Goal: Information Seeking & Learning: Learn about a topic

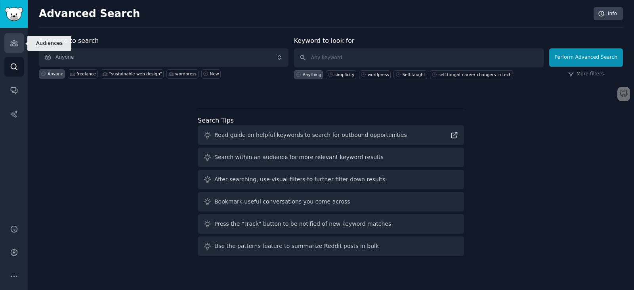
click at [15, 42] on icon "Sidebar" at bounding box center [14, 43] width 8 height 8
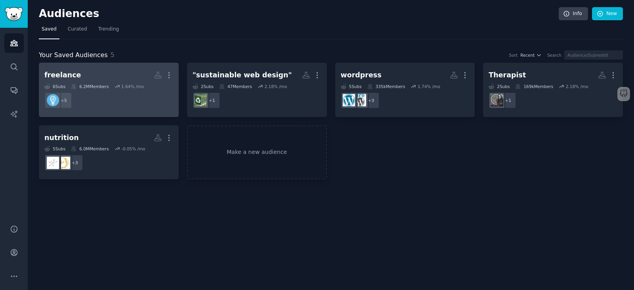
click at [148, 72] on h2 "freelance More" at bounding box center [108, 75] width 129 height 14
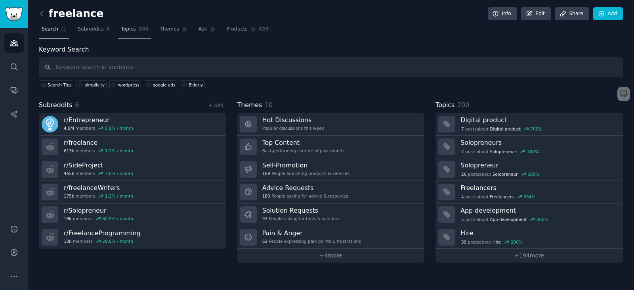
click at [121, 26] on span "Topics" at bounding box center [128, 29] width 15 height 7
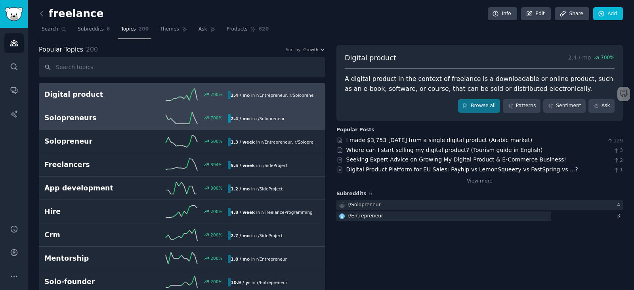
click at [93, 120] on h2 "Solopreneurs" at bounding box center [90, 118] width 92 height 10
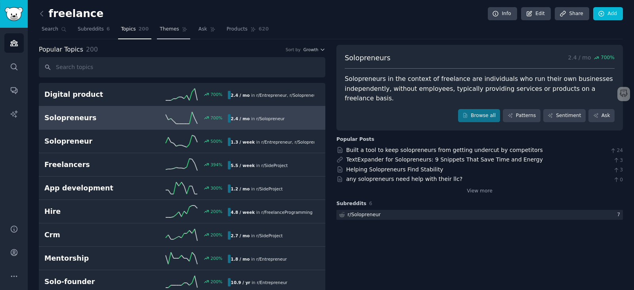
click at [166, 28] on span "Themes" at bounding box center [169, 29] width 19 height 7
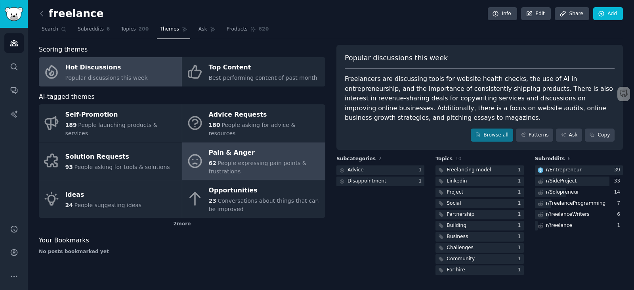
click at [313, 146] on div "Pain & Anger" at bounding box center [265, 152] width 112 height 13
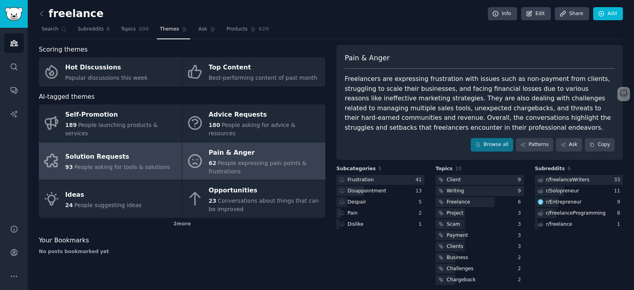
click at [151, 152] on div "Solution Requests" at bounding box center [117, 157] width 105 height 13
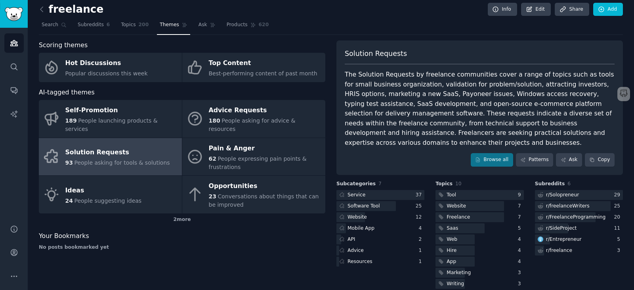
scroll to position [17, 0]
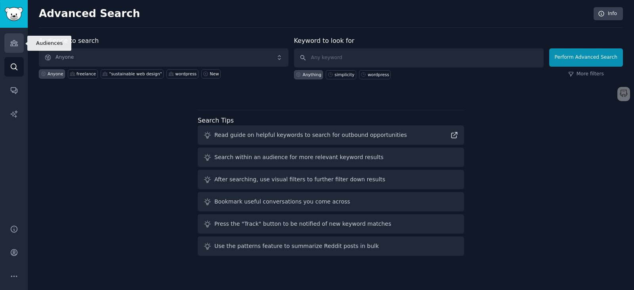
click at [13, 47] on link "Audiences" at bounding box center [13, 42] width 19 height 19
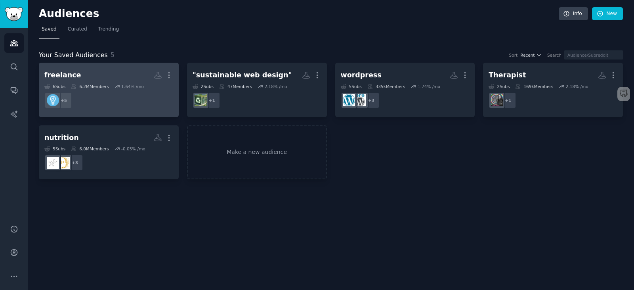
click at [151, 82] on div "freelance More 6 Sub s 6.2M Members 1.64 % /mo r/SideProject, r/Solopreneur, r/…" at bounding box center [108, 89] width 129 height 43
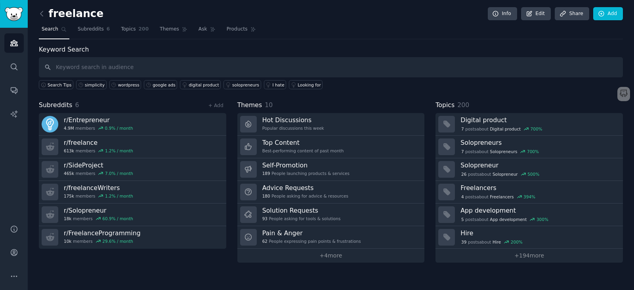
click at [148, 69] on input "text" at bounding box center [331, 67] width 584 height 20
type input "cold email"
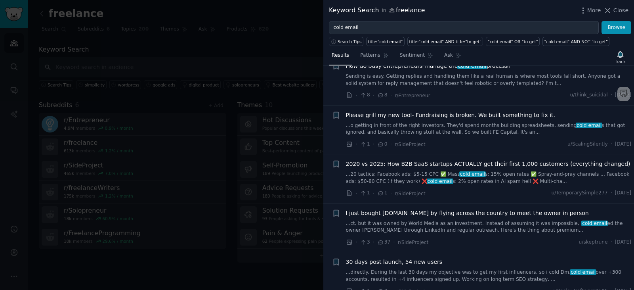
scroll to position [79, 0]
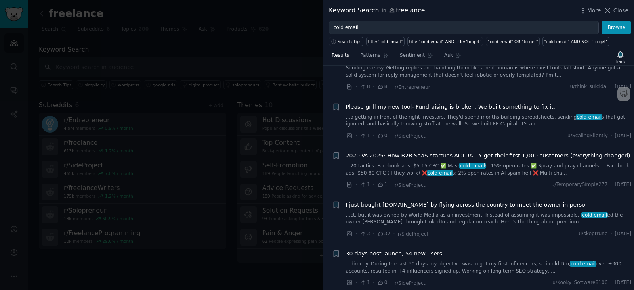
click at [459, 165] on span "cold email" at bounding box center [472, 166] width 27 height 6
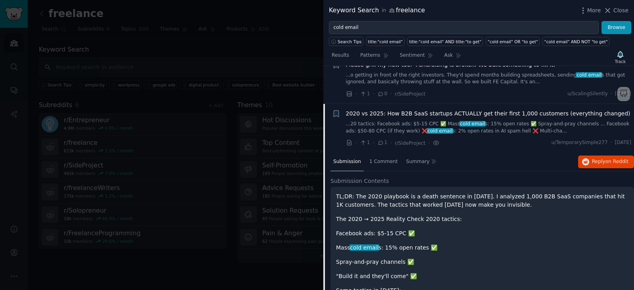
scroll to position [120, 0]
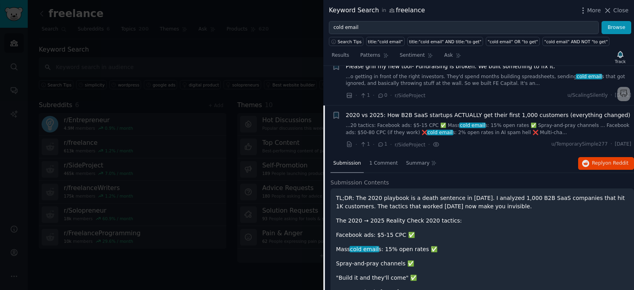
click at [474, 118] on span "2020 vs 2025: How B2B SaaS startups ACTUALLY get their first 1,000 customers (e…" at bounding box center [488, 115] width 284 height 8
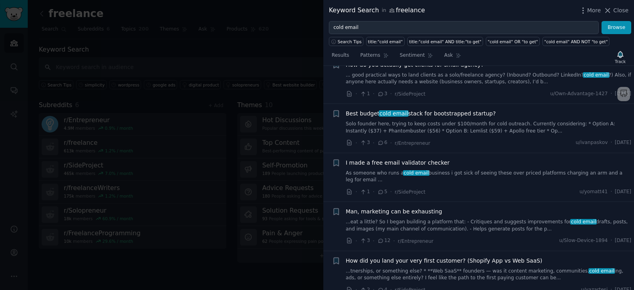
scroll to position [318, 0]
click at [512, 130] on link "Solo founder here, trying to keep costs under $100/month for cold outreach. Cur…" at bounding box center [489, 127] width 286 height 14
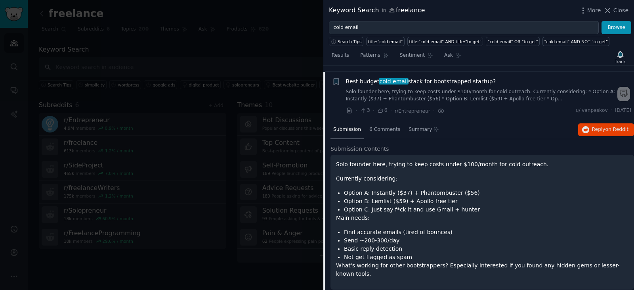
scroll to position [355, 0]
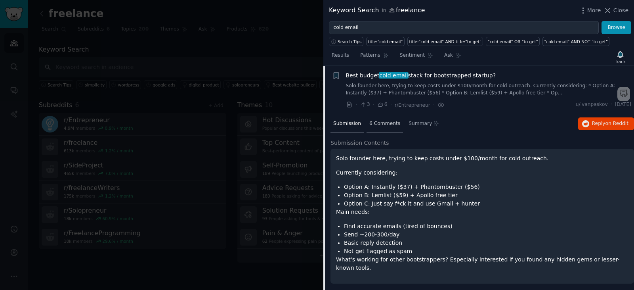
click at [377, 125] on span "6 Comments" at bounding box center [384, 123] width 31 height 7
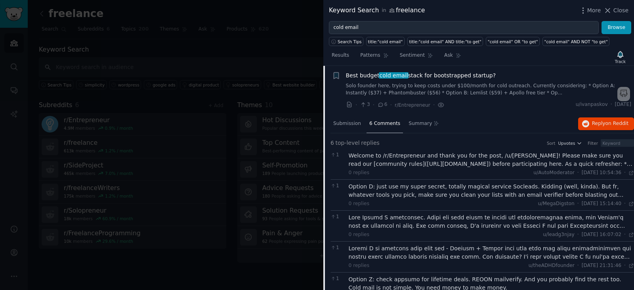
click at [429, 190] on div "Option D: just use my super secret, totally magical service Socleads. Kidding (…" at bounding box center [492, 190] width 286 height 17
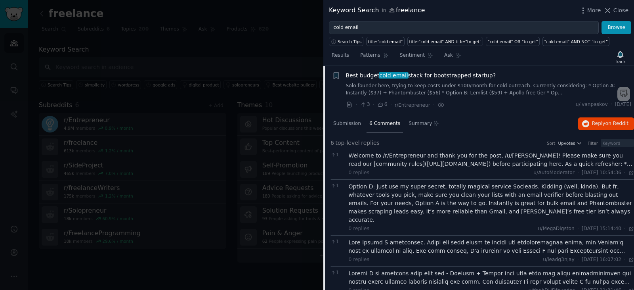
click at [460, 206] on div "Option D: just use my super secret, totally magical service Socleads. Kidding (…" at bounding box center [492, 203] width 286 height 42
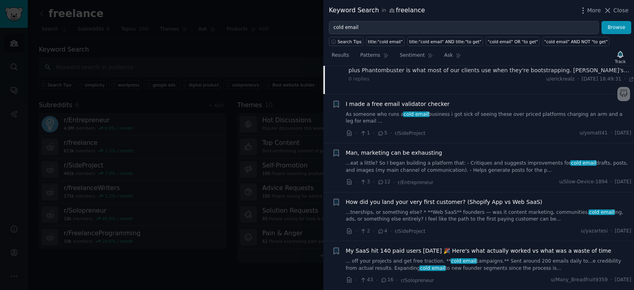
scroll to position [632, 0]
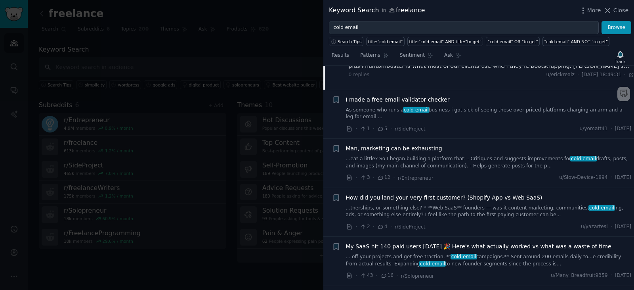
click at [502, 204] on link "...tnerships, or something else? * **Web SaaS** founders — was it content marke…" at bounding box center [489, 211] width 286 height 14
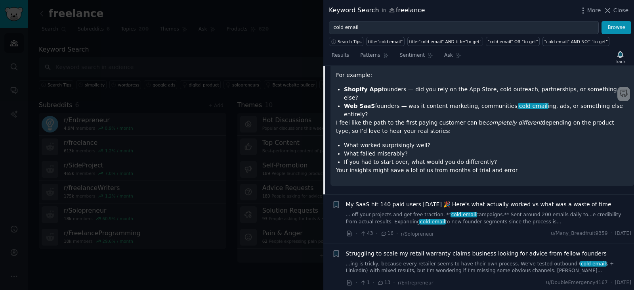
scroll to position [534, 0]
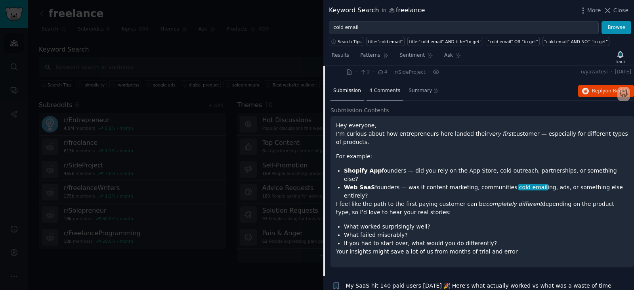
click at [373, 87] on span "4 Comments" at bounding box center [384, 90] width 31 height 7
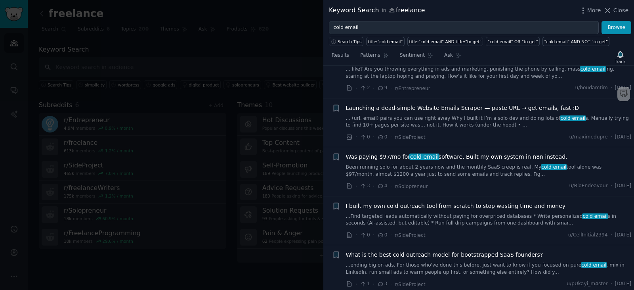
scroll to position [891, 0]
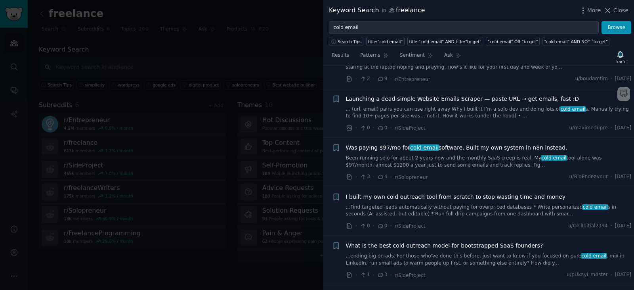
click at [576, 143] on div "Was paying $97/mo for cold email software. Built my own system in n8n instead." at bounding box center [489, 147] width 286 height 8
click at [467, 161] on link "Been running solo for about 2 years now and the monthly SaaS creep is real. My …" at bounding box center [489, 161] width 286 height 14
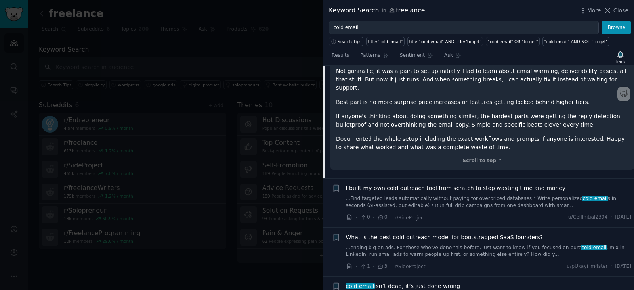
scroll to position [1115, 0]
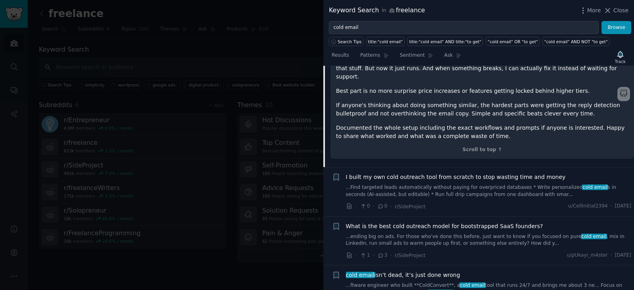
click at [428, 282] on link "...ftware engineer who built **ColdConvert**, a cold email tool that runs 24/7 …" at bounding box center [489, 289] width 286 height 14
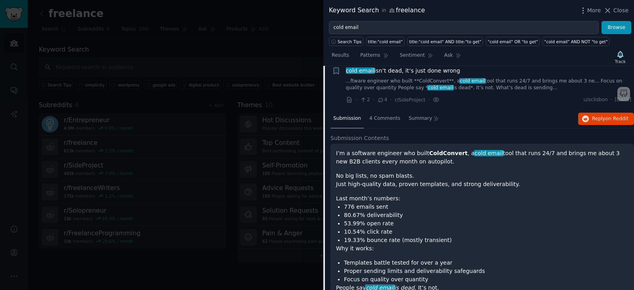
scroll to position [984, 0]
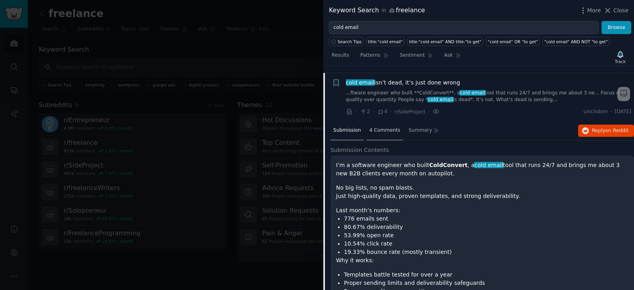
drag, startPoint x: 379, startPoint y: 126, endPoint x: 383, endPoint y: 128, distance: 4.6
click at [379, 127] on span "4 Comments" at bounding box center [384, 130] width 31 height 7
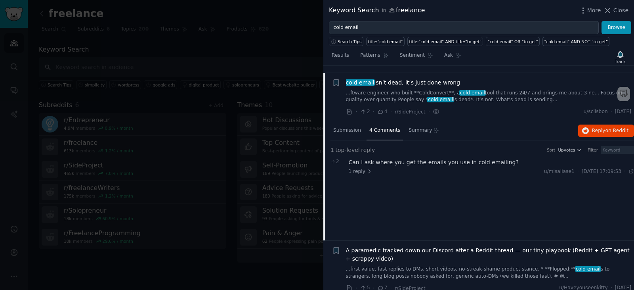
click at [484, 158] on div "Can I ask where you get the emails you use in cold emailing?" at bounding box center [492, 162] width 286 height 8
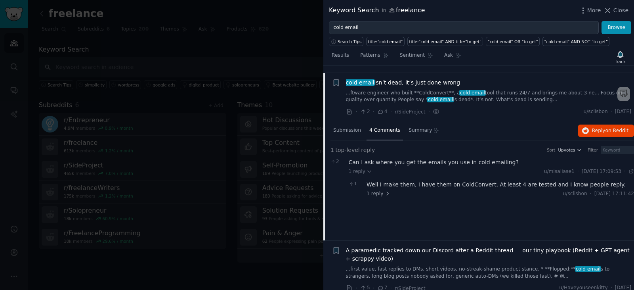
click at [432, 180] on div "Well I make them, I have them on ColdConvert. At least 4 are tested and I know …" at bounding box center [499, 184] width 267 height 8
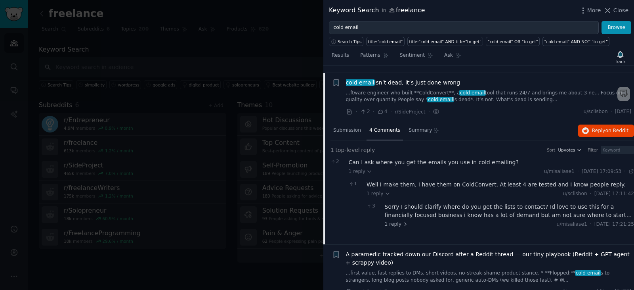
click at [446, 202] on div "Sorry I should clarify where do you get the lists to contact? Id love to use th…" at bounding box center [510, 210] width 250 height 17
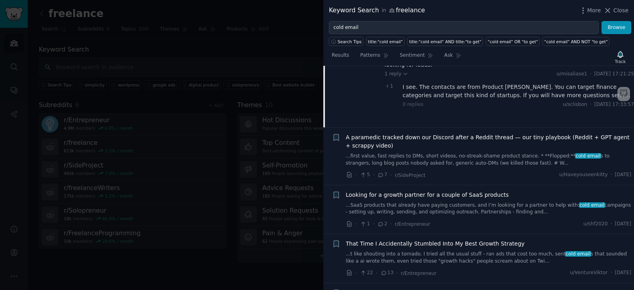
scroll to position [1301, 0]
